Goal: Communication & Community: Answer question/provide support

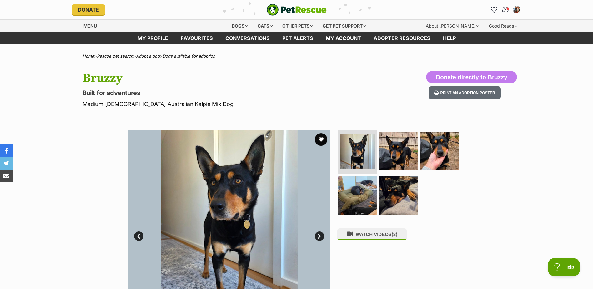
click at [507, 10] on img "Conversations" at bounding box center [505, 10] width 8 height 8
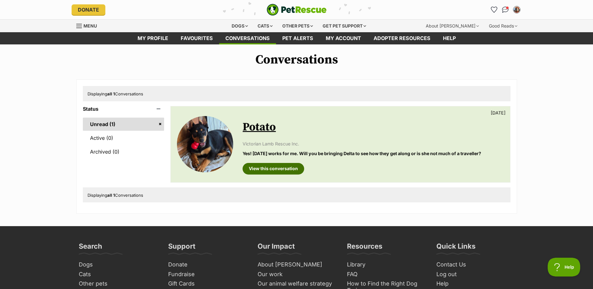
click at [260, 169] on link "View this conversation" at bounding box center [274, 168] width 62 height 11
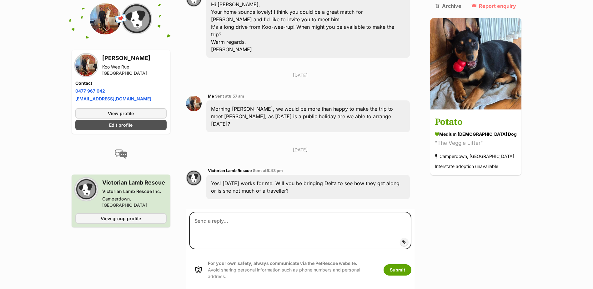
scroll to position [532, 0]
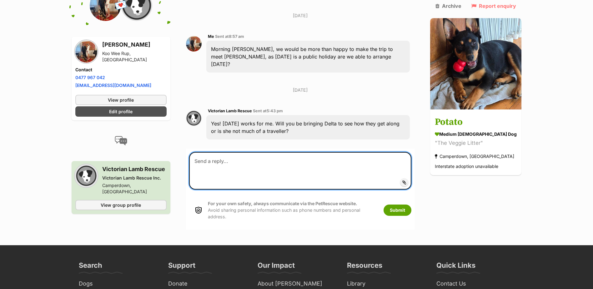
click at [216, 152] on textarea at bounding box center [300, 171] width 222 height 38
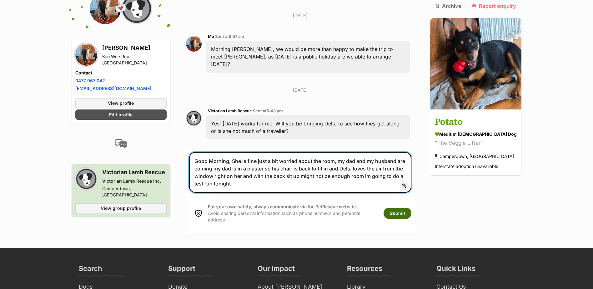
type textarea "Good Morning, She is fine just a bit worried about the room, my dad and my husb…"
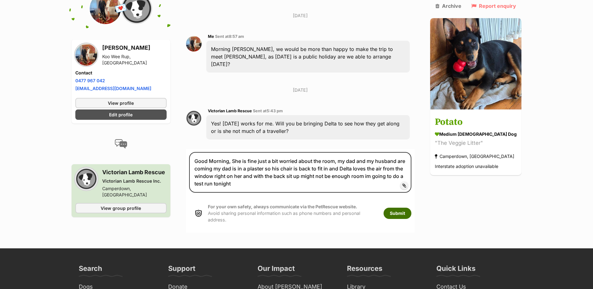
click at [406, 208] on button "Submit" at bounding box center [398, 213] width 28 height 11
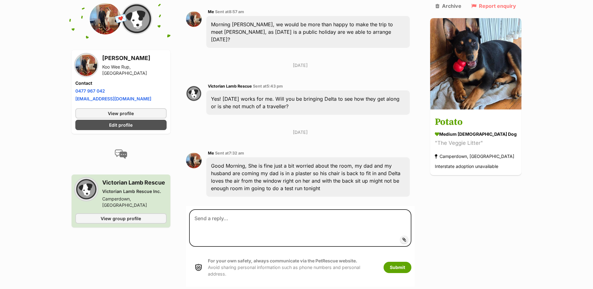
scroll to position [562, 0]
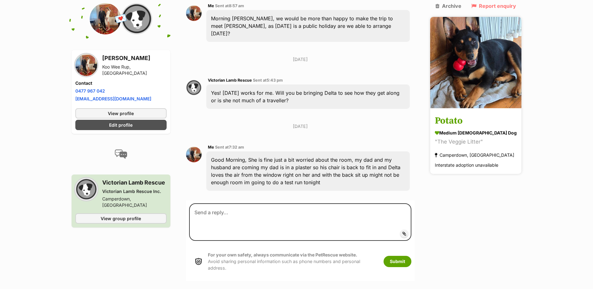
click at [504, 50] on img at bounding box center [475, 62] width 91 height 91
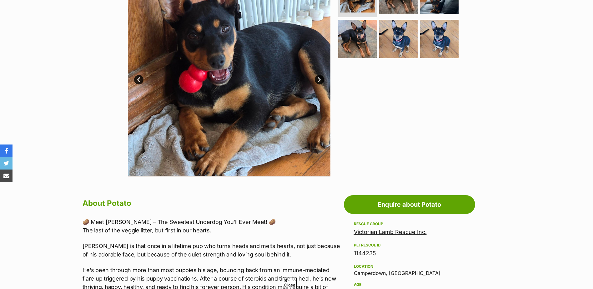
click at [235, 94] on img at bounding box center [229, 75] width 203 height 203
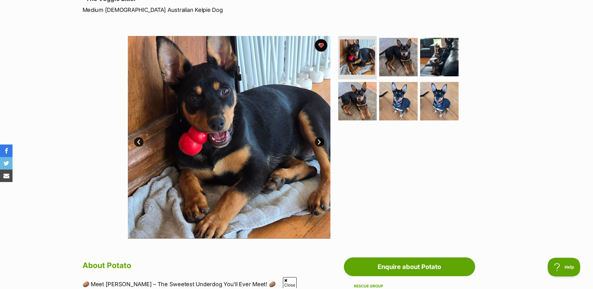
scroll to position [63, 0]
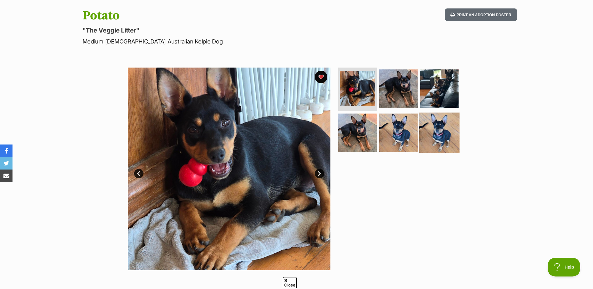
click at [441, 134] on img at bounding box center [439, 133] width 40 height 40
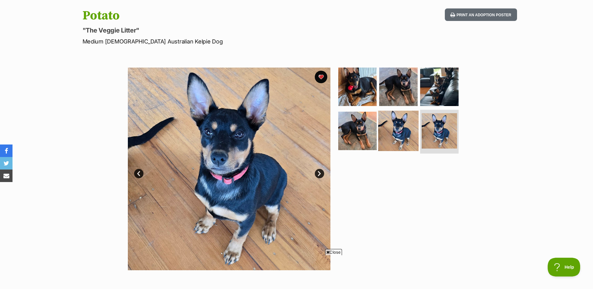
scroll to position [0, 0]
click at [381, 138] on img at bounding box center [398, 131] width 40 height 40
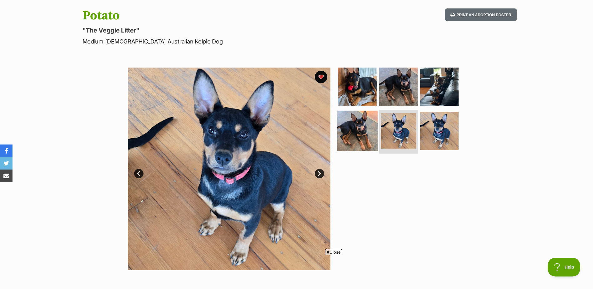
click at [346, 114] on img at bounding box center [357, 131] width 40 height 40
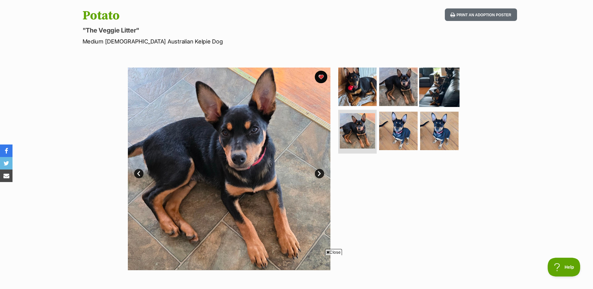
click at [448, 80] on img at bounding box center [439, 86] width 40 height 40
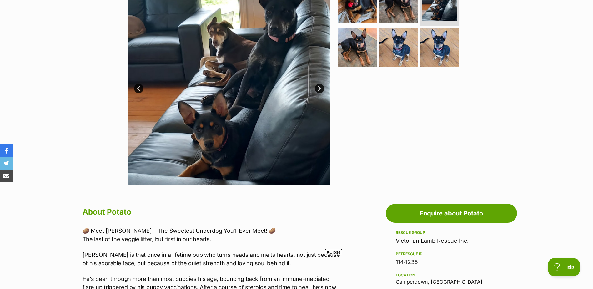
scroll to position [63, 0]
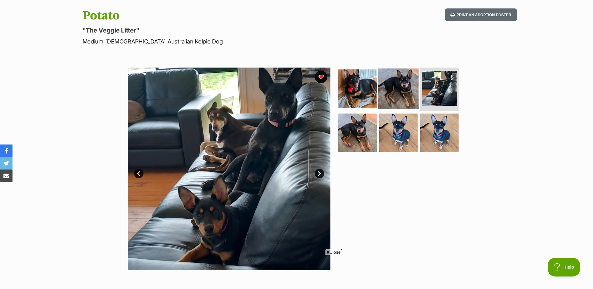
click at [386, 74] on img at bounding box center [398, 88] width 40 height 40
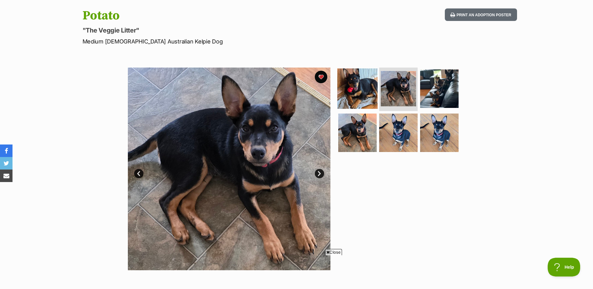
click at [364, 75] on img at bounding box center [357, 88] width 40 height 40
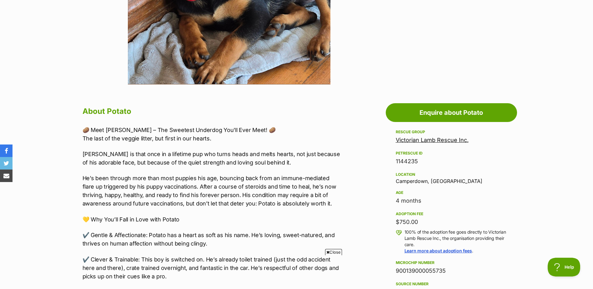
scroll to position [281, 0]
